Goal: Task Accomplishment & Management: Manage account settings

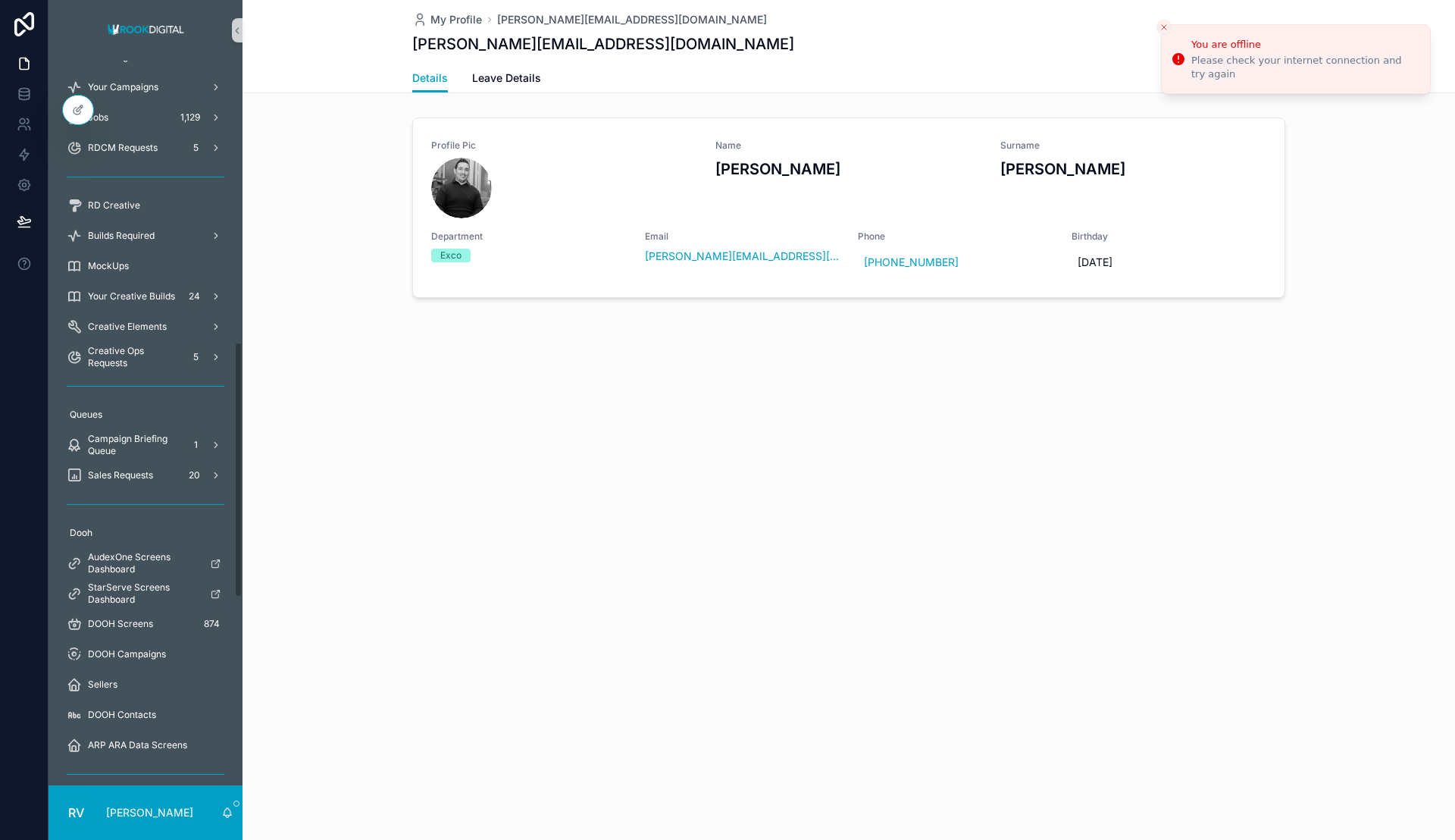
scroll to position [798, 0]
click at [148, 465] on div "Sales Requests 20" at bounding box center [145, 472] width 158 height 25
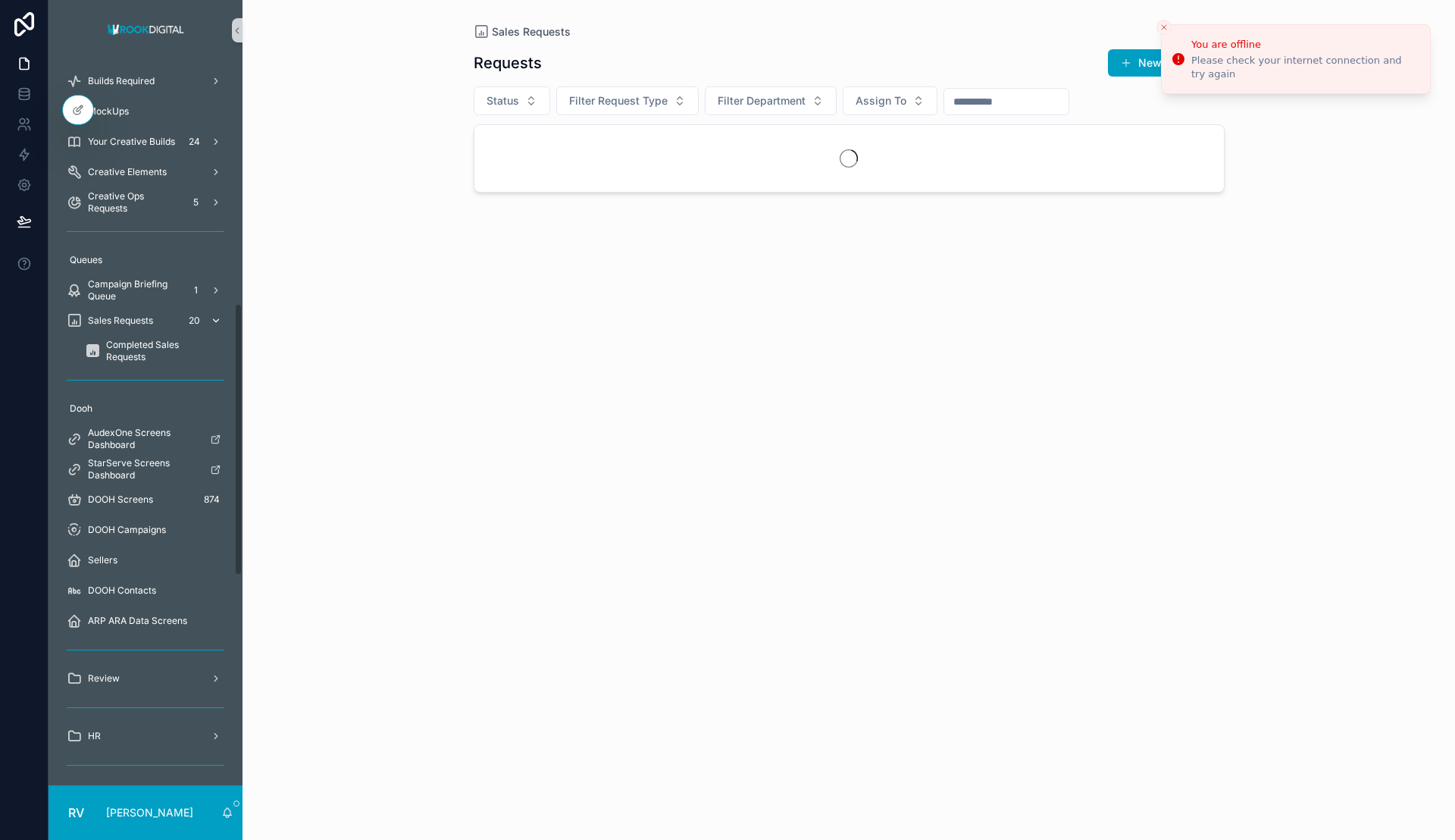
scroll to position [647, 0]
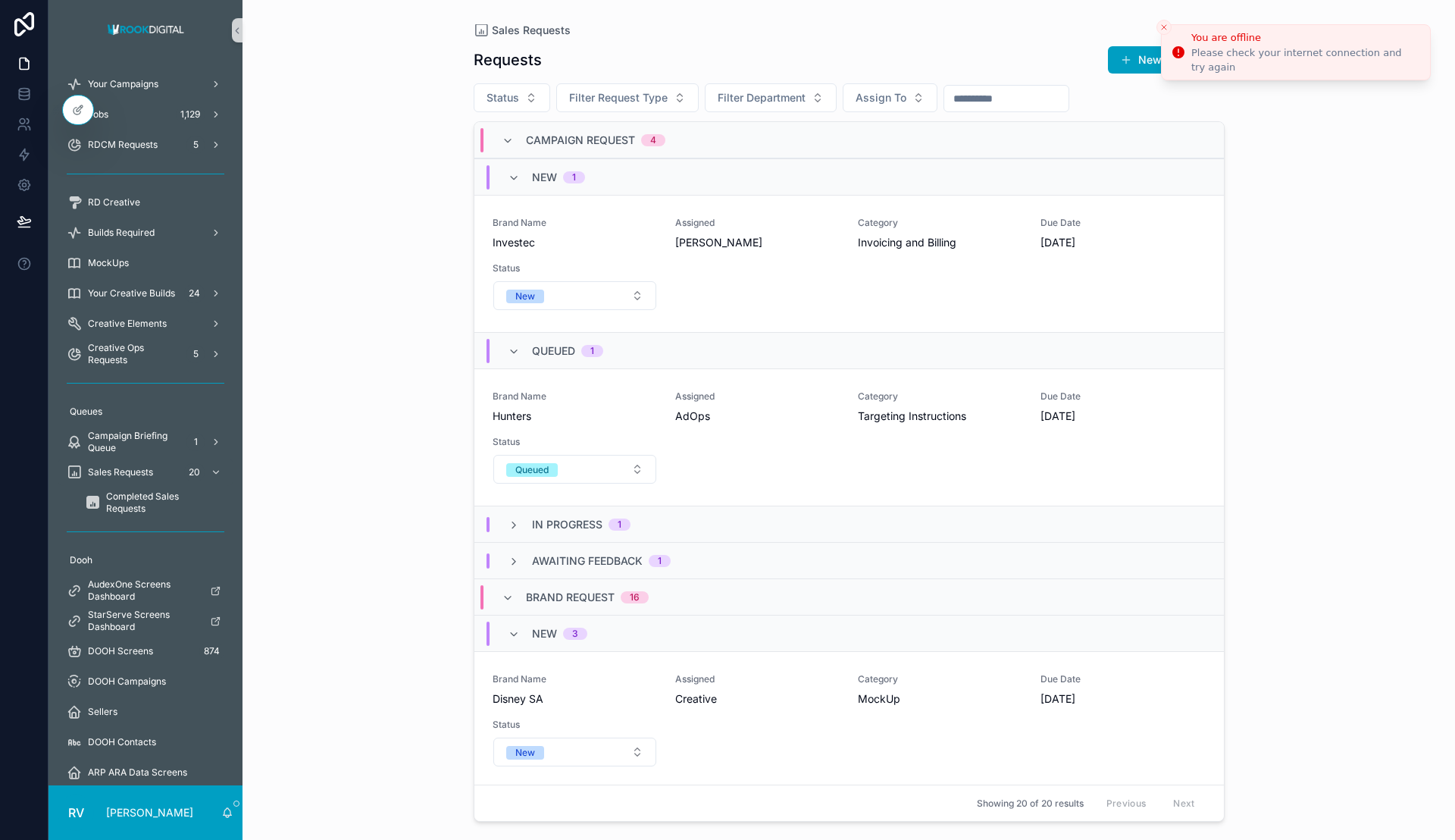
click at [1165, 25] on icon "Close toast" at bounding box center [1164, 27] width 9 height 9
click at [818, 426] on div "Brand Name Hunters Assigned AdOps Category Targeting Instructions Due Date [DAT…" at bounding box center [848, 437] width 713 height 94
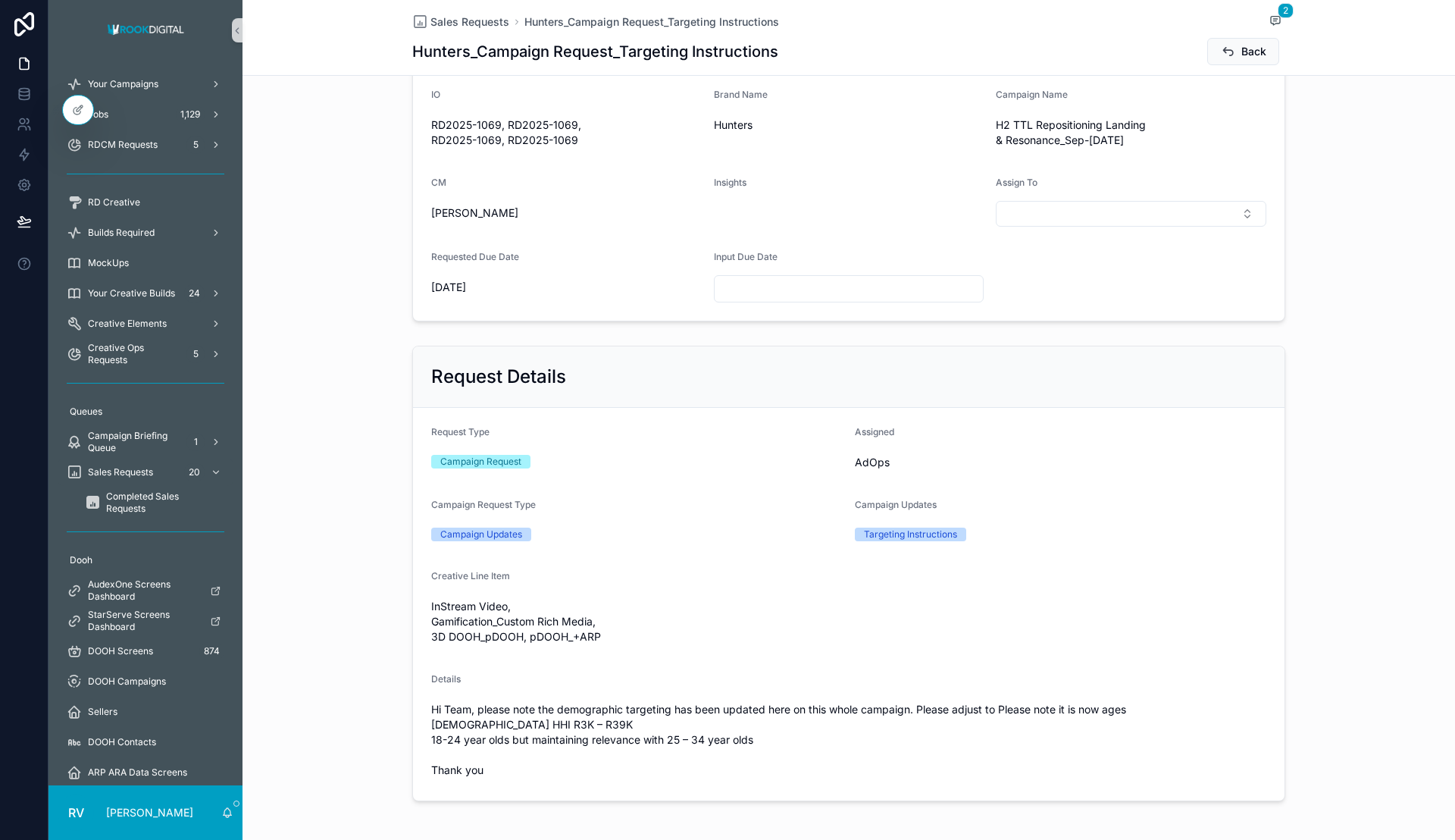
scroll to position [258, 0]
click at [452, 25] on span "Sales Requests" at bounding box center [470, 22] width 79 height 15
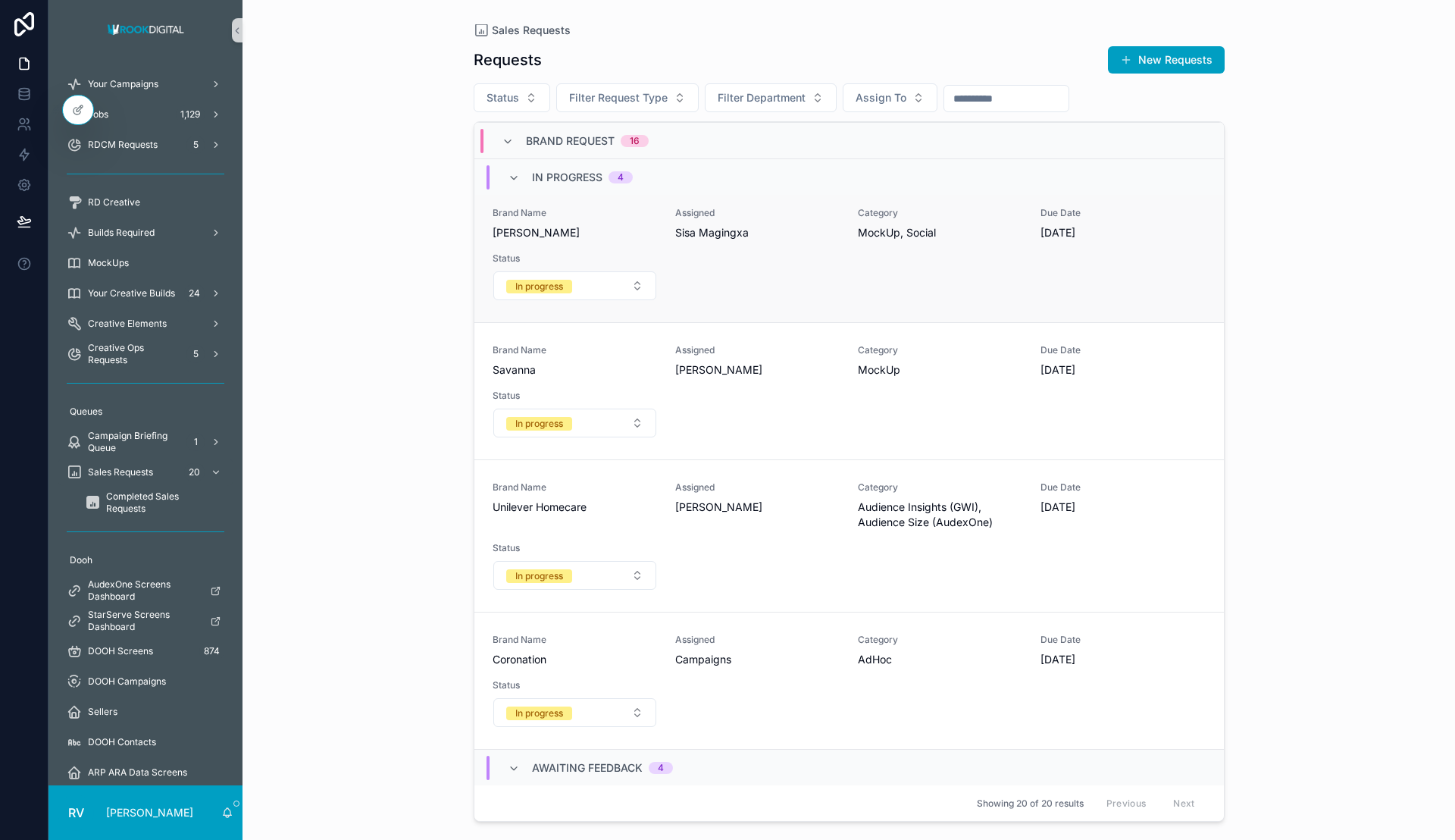
scroll to position [951, 0]
click at [778, 680] on div "Brand Name Coronation Assigned Campaigns Category AdHoc Due Date [DATE] Status …" at bounding box center [848, 679] width 713 height 94
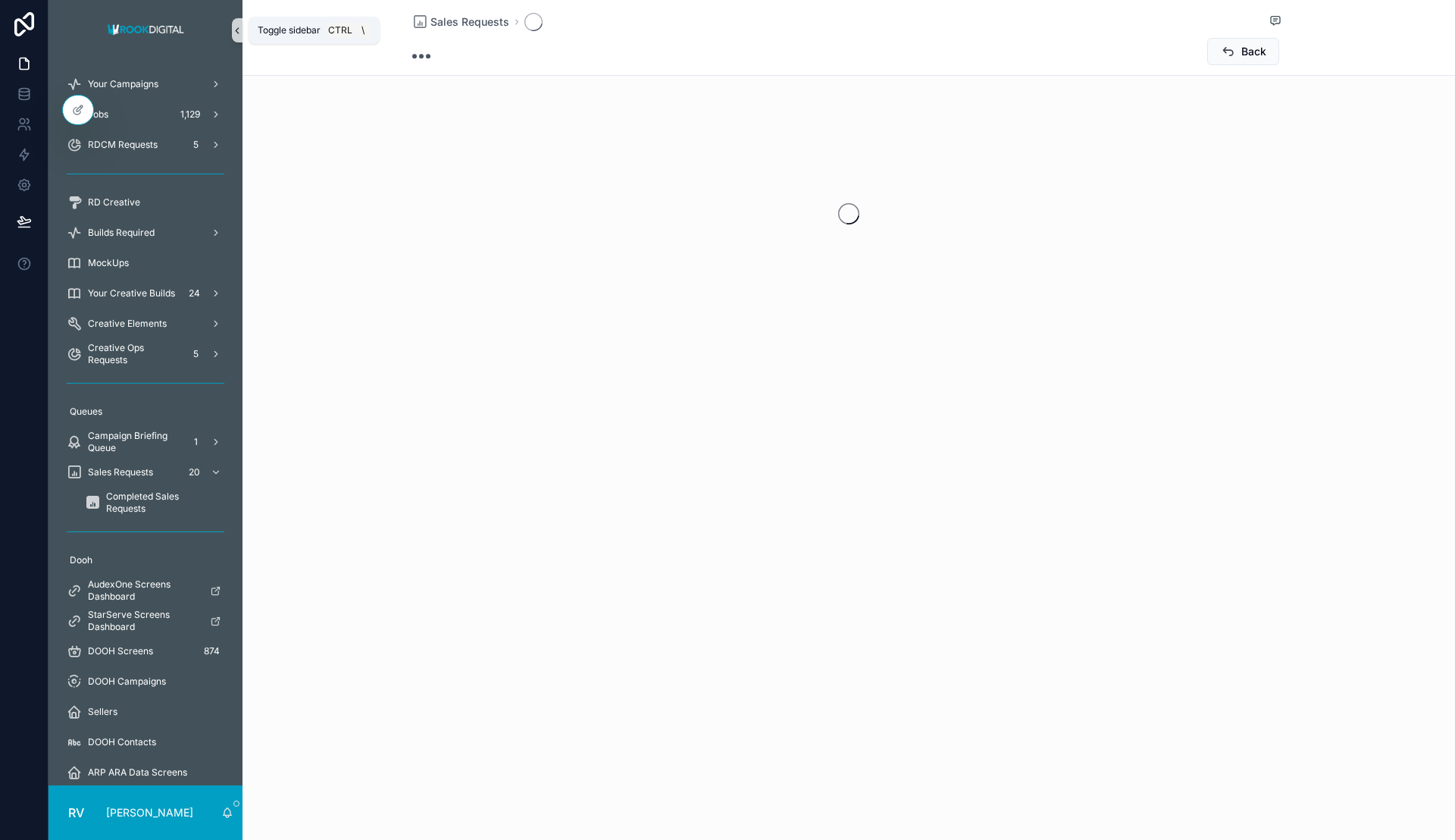
click at [238, 29] on icon "scrollable content" at bounding box center [237, 31] width 11 height 12
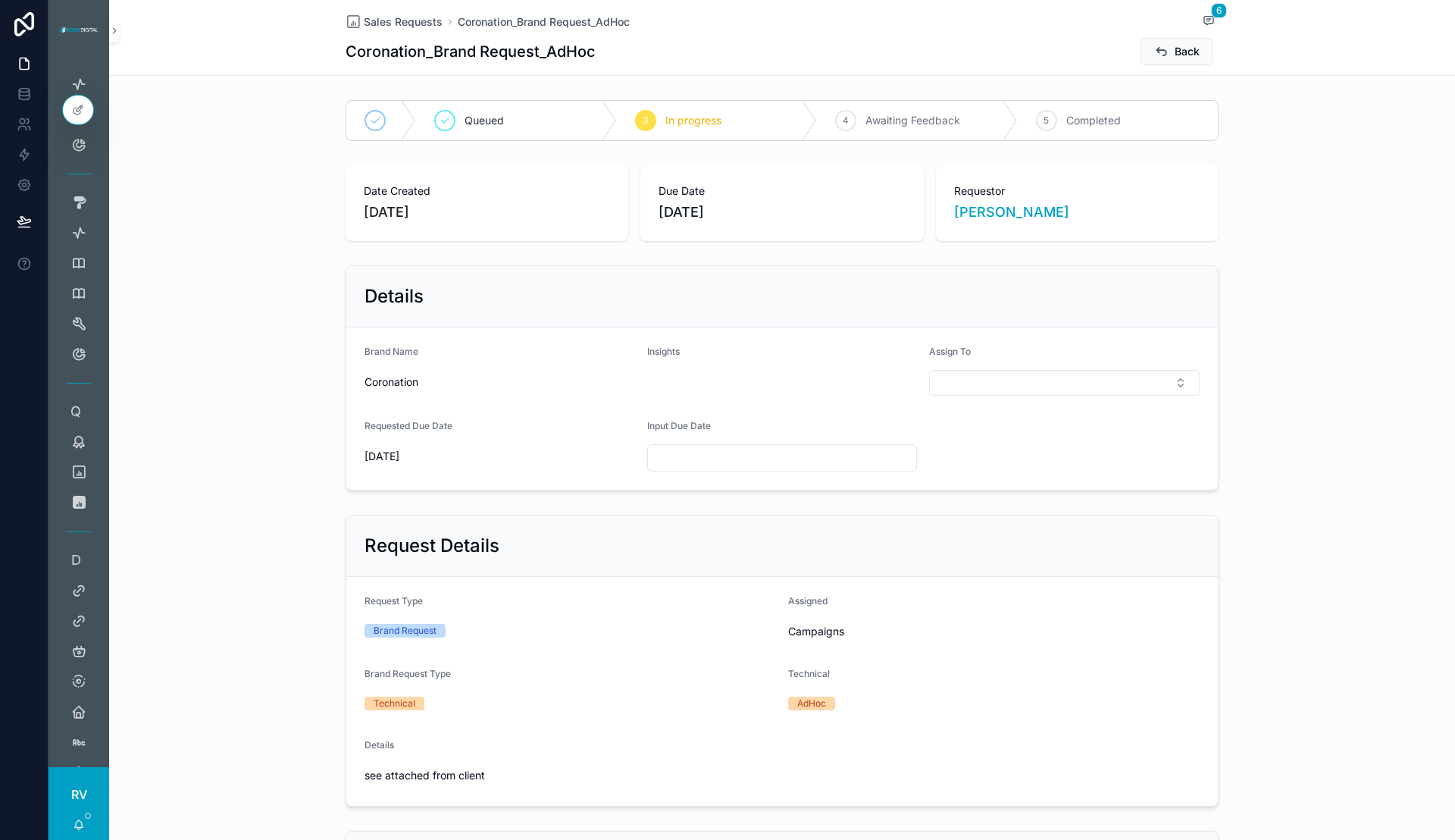
click at [714, 460] on input "scrollable content" at bounding box center [783, 457] width 269 height 21
click at [778, 502] on button "Today" at bounding box center [775, 495] width 57 height 27
click at [781, 659] on button "13" at bounding box center [775, 650] width 27 height 27
type input "*********"
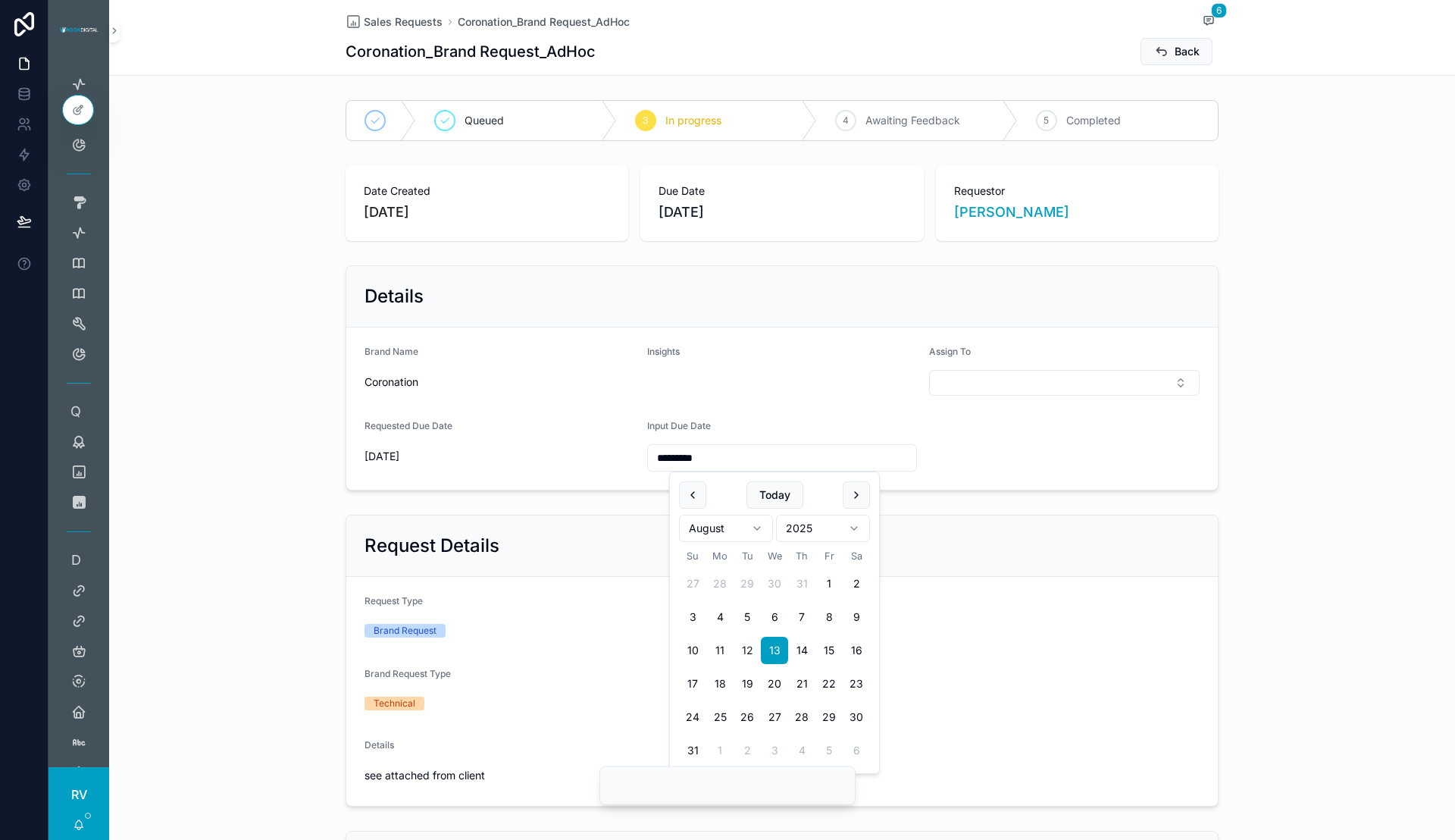
click at [990, 462] on form "Brand Name Coronation Insights Assign To Requested Due Date [DATE] Input Due Da…" at bounding box center [782, 409] width 872 height 163
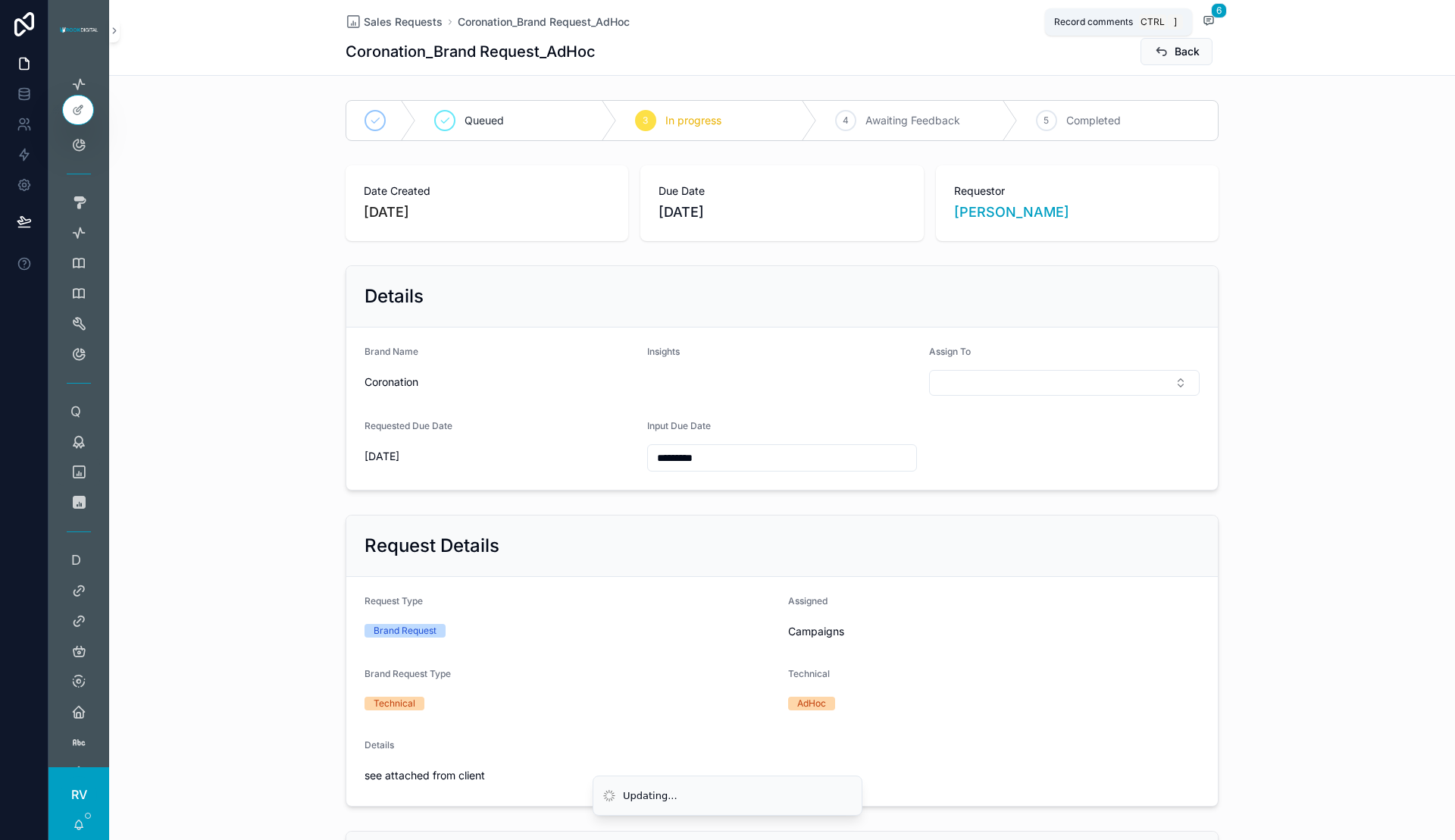
click at [1204, 25] on icon "scrollable content" at bounding box center [1209, 20] width 9 height 8
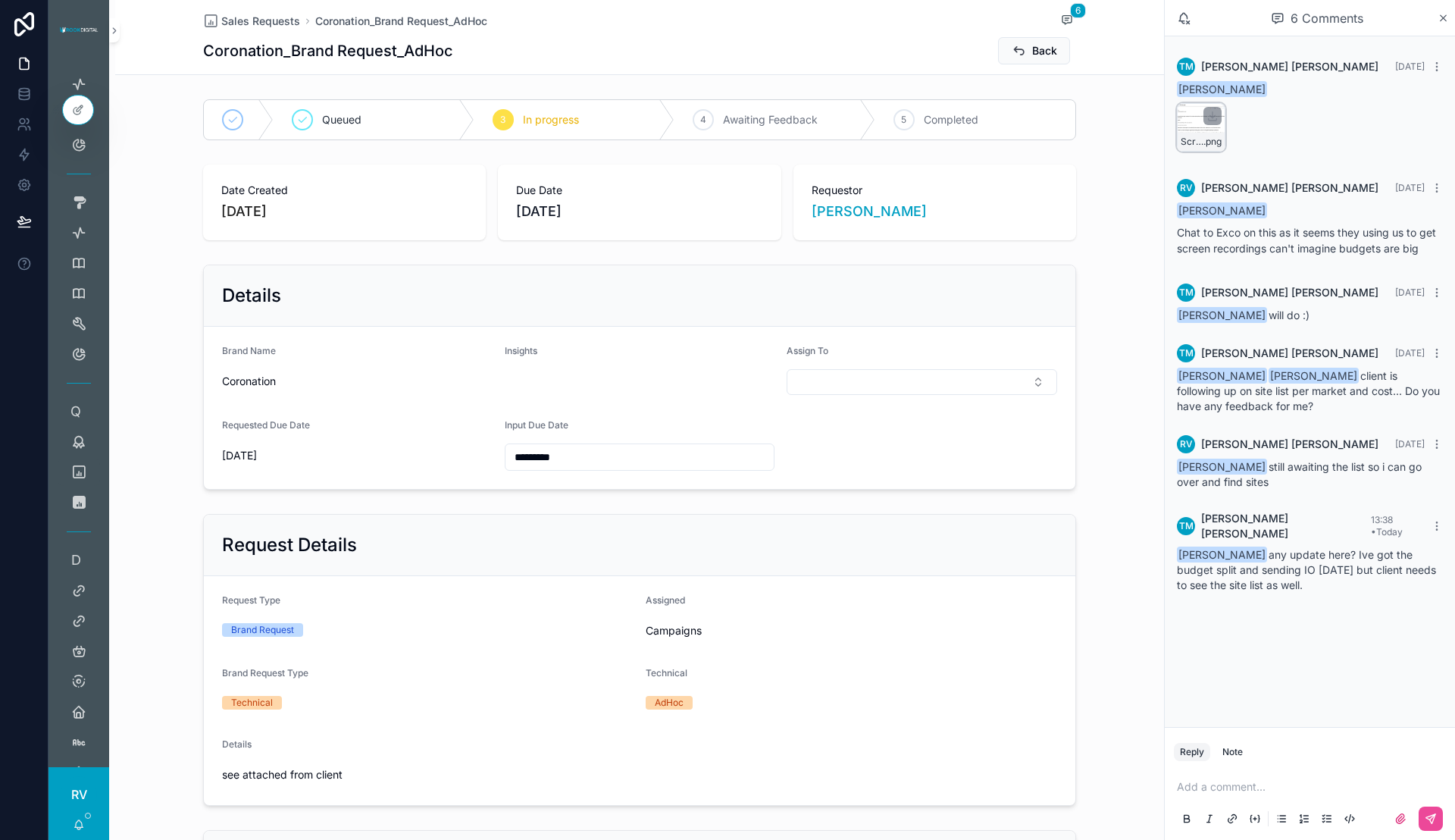
click at [1184, 123] on div "Screenshot-2025-08-05-at-13.03.32 .png" at bounding box center [1201, 127] width 48 height 48
